Goal: Find specific page/section: Find specific page/section

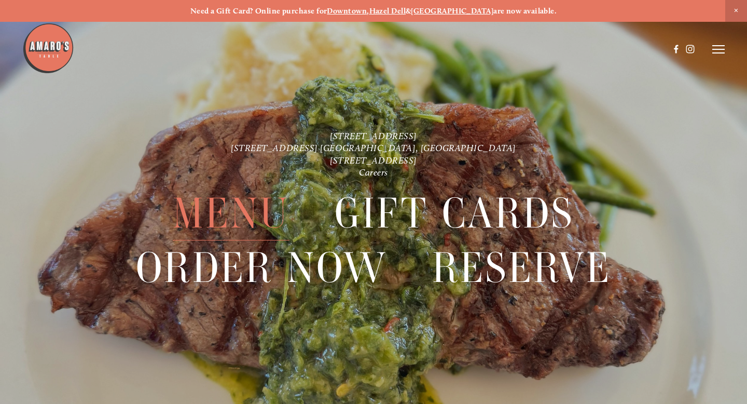
click at [271, 215] on span "Menu" at bounding box center [231, 213] width 117 height 54
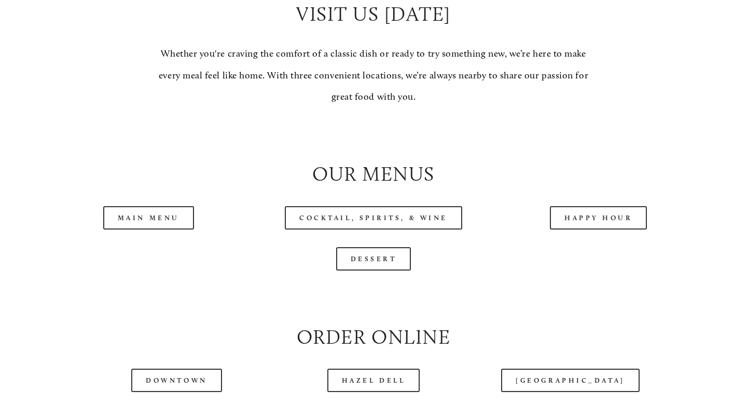
scroll to position [930, 0]
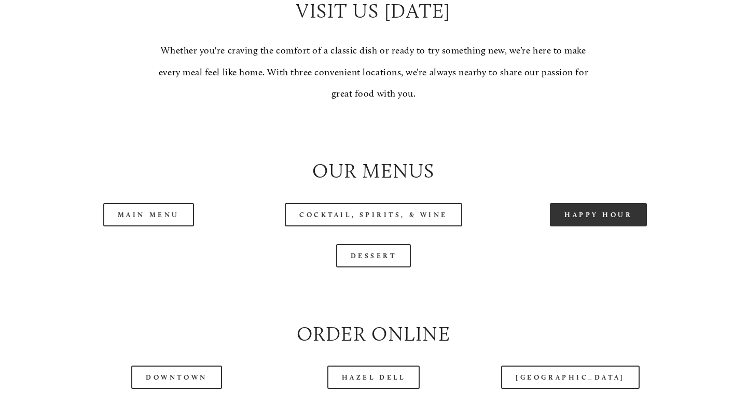
click at [589, 209] on link "Happy Hour" at bounding box center [599, 214] width 98 height 23
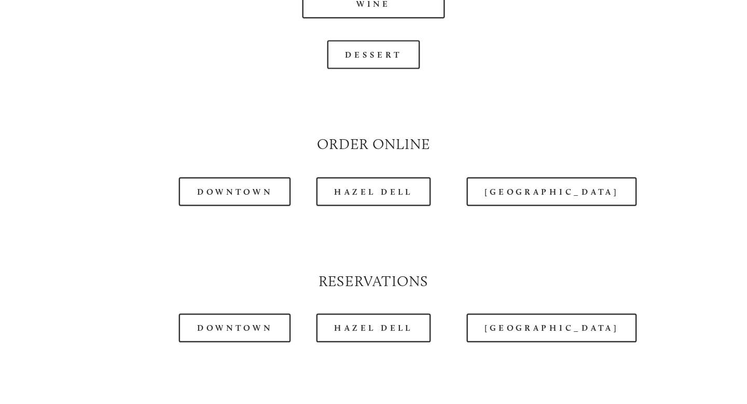
scroll to position [1022, 0]
